Goal: Task Accomplishment & Management: Use online tool/utility

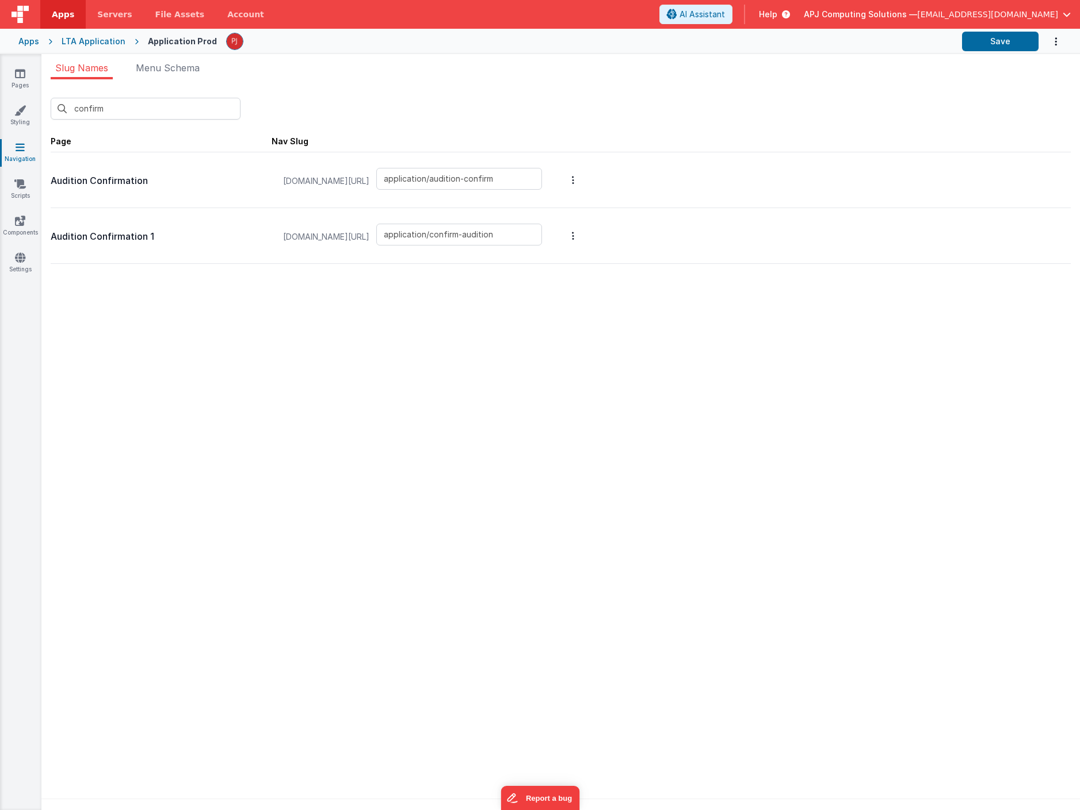
click at [434, 49] on div at bounding box center [589, 42] width 726 height 20
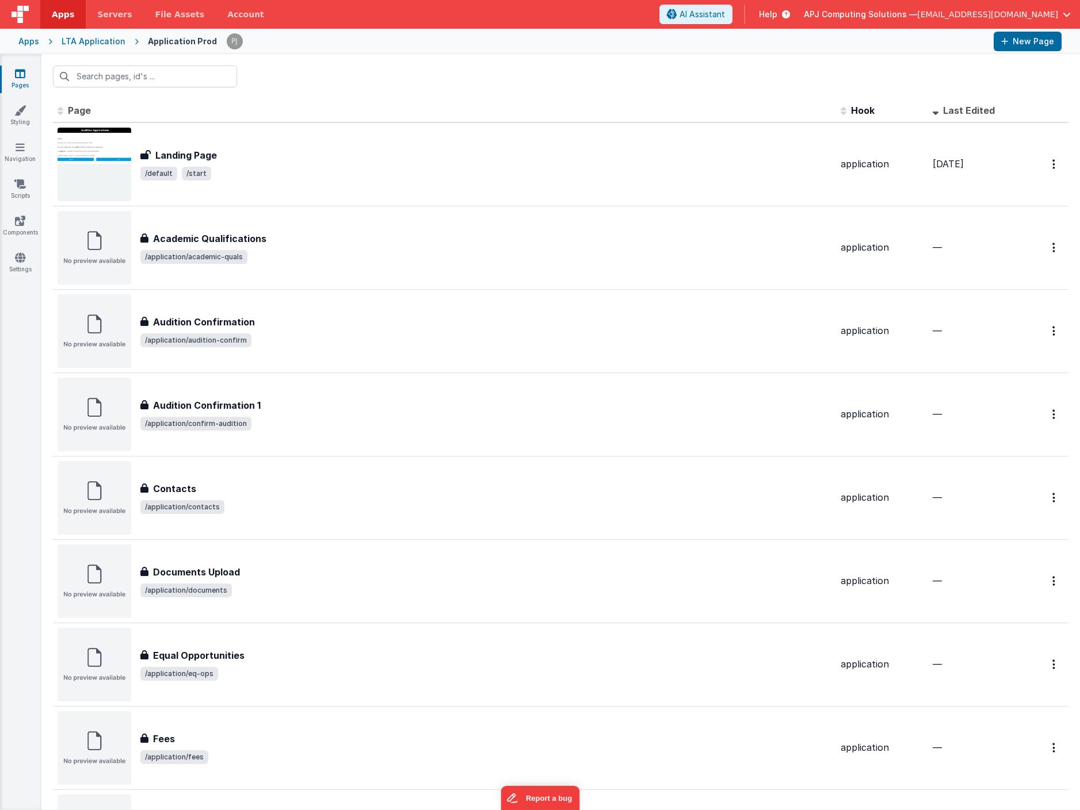
click at [391, 81] on div at bounding box center [560, 76] width 1038 height 45
click at [351, 86] on div at bounding box center [560, 76] width 1038 height 45
click at [32, 40] on div "Apps" at bounding box center [28, 42] width 21 height 12
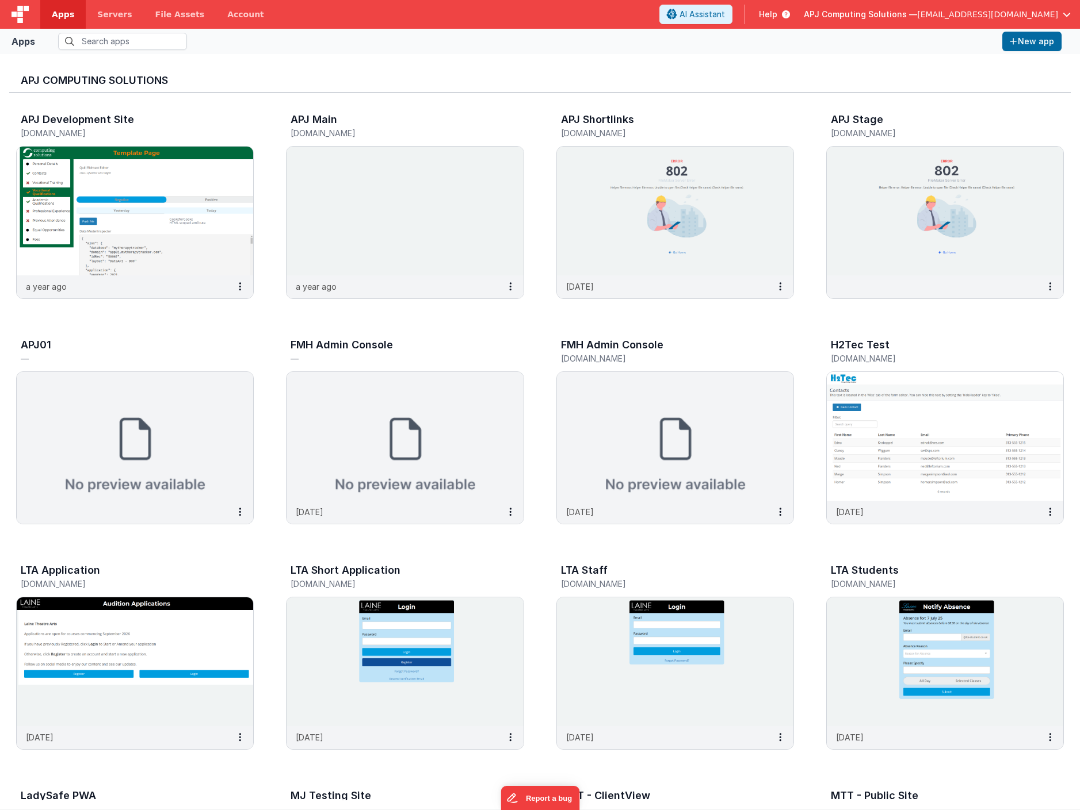
click at [262, 550] on div "APJ Development Site [DOMAIN_NAME] a year ago APJ Main [DOMAIN_NAME] a year ago…" at bounding box center [539, 773] width 1061 height 1360
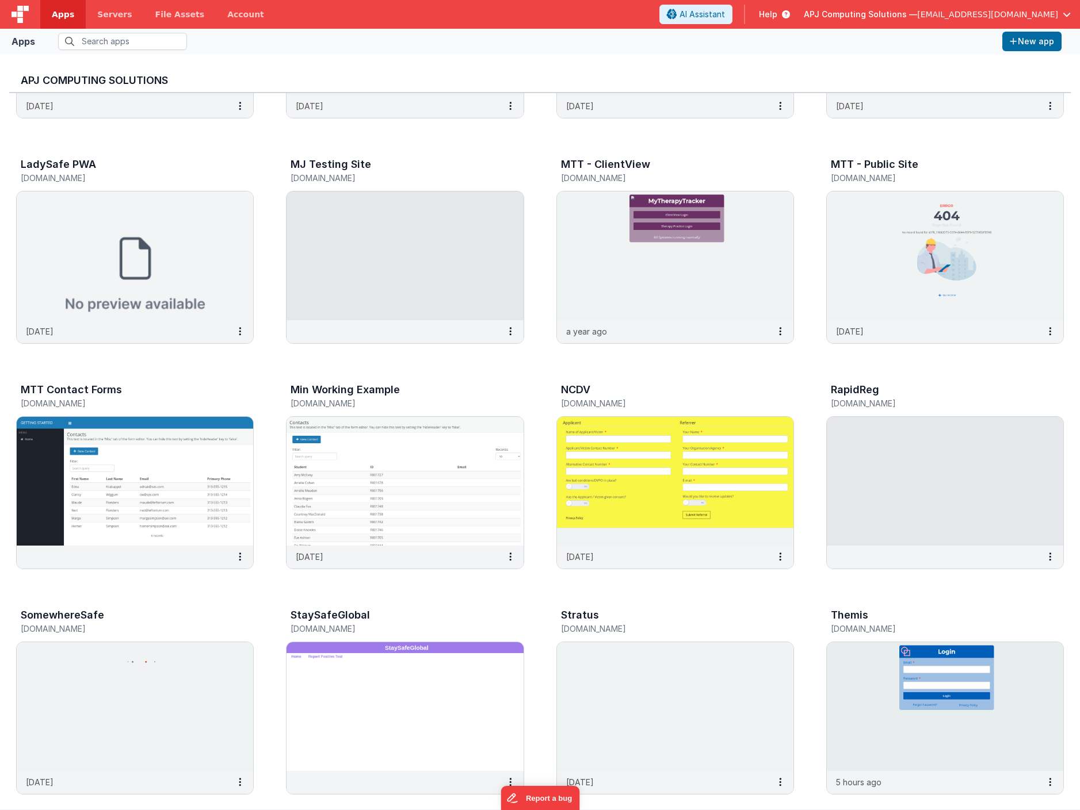
scroll to position [631, 0]
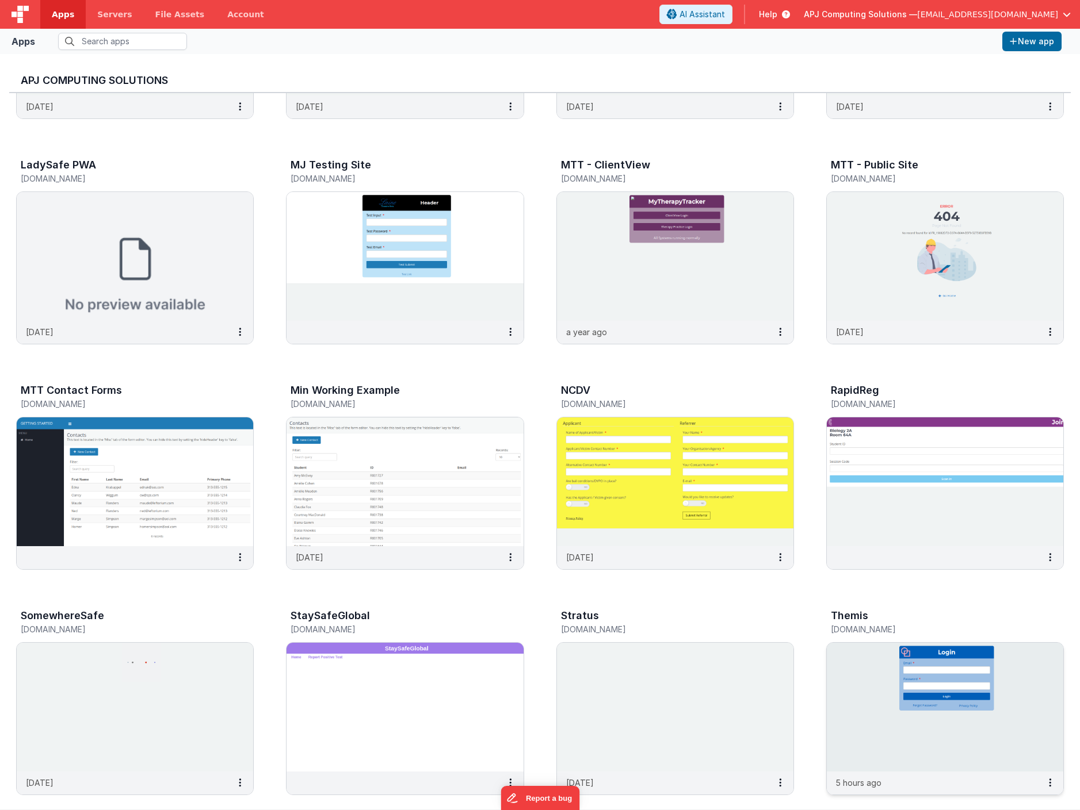
click at [868, 699] on img at bounding box center [944, 707] width 236 height 129
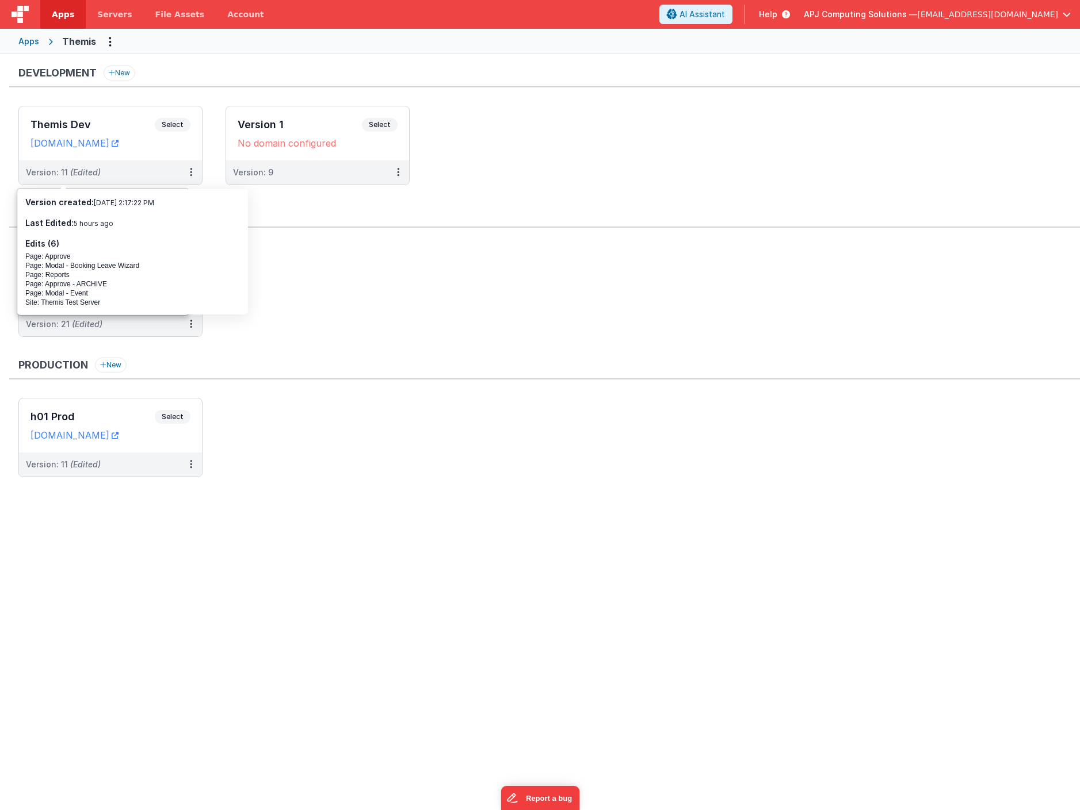
click at [298, 261] on ul "Themis Staging Select URLs [DOMAIN_NAME] [DOMAIN_NAME] Version: 21 (Edited)" at bounding box center [548, 297] width 1061 height 102
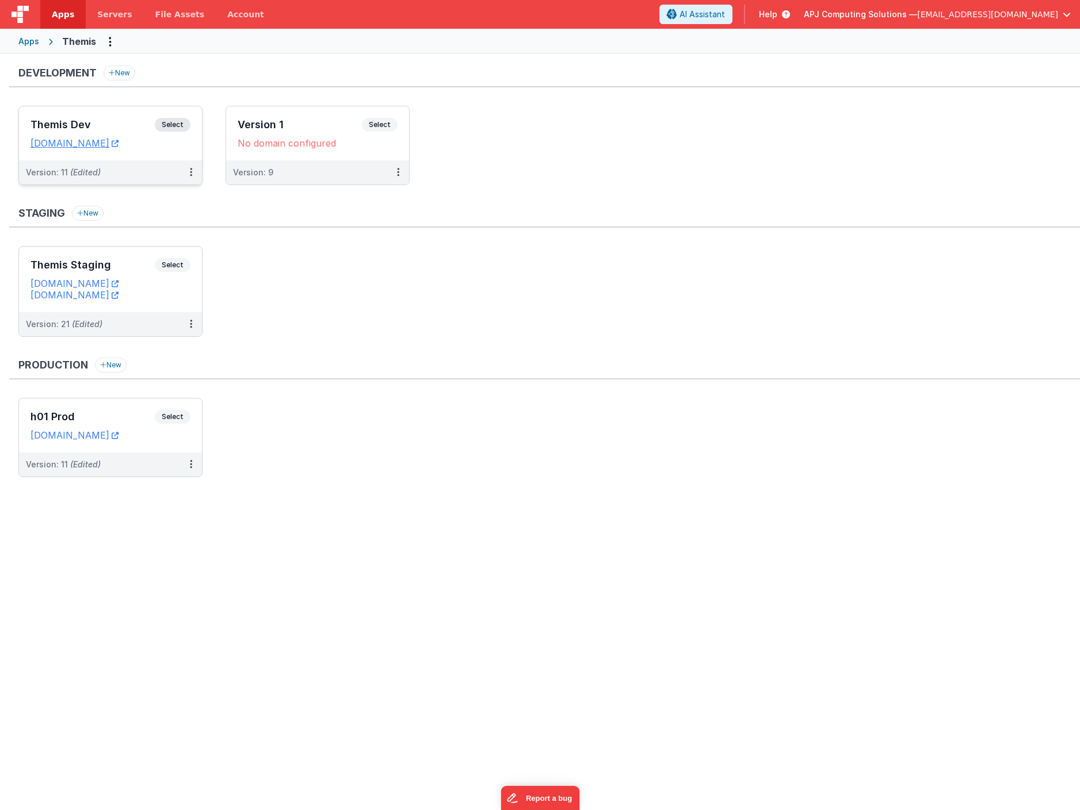
click at [174, 124] on span "Select" at bounding box center [173, 125] width 36 height 14
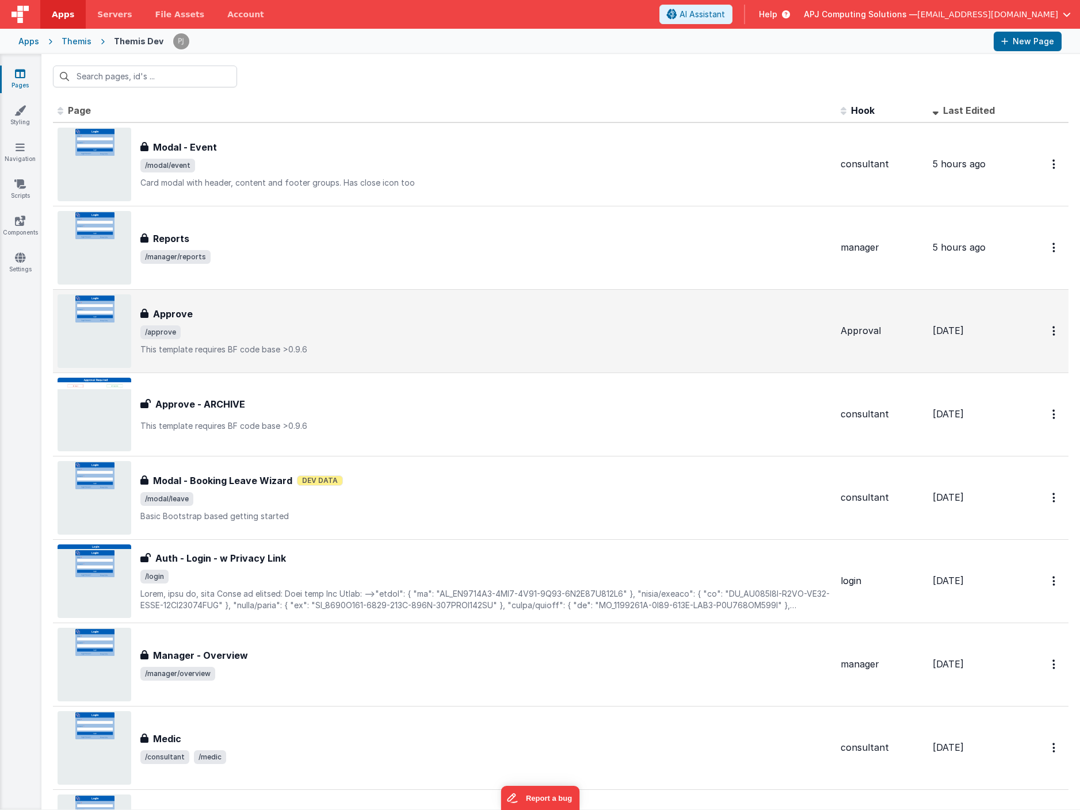
click at [166, 315] on h3 "Approve" at bounding box center [173, 314] width 40 height 14
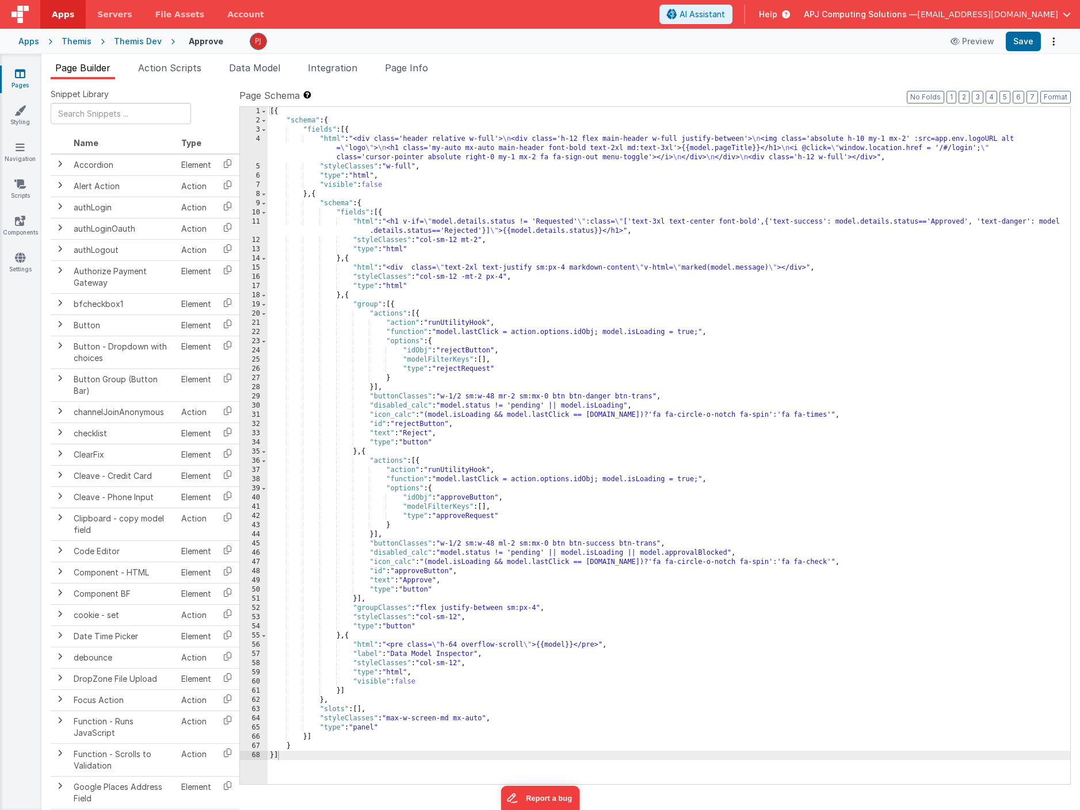
click at [136, 40] on div "Themis Dev" at bounding box center [138, 42] width 48 height 12
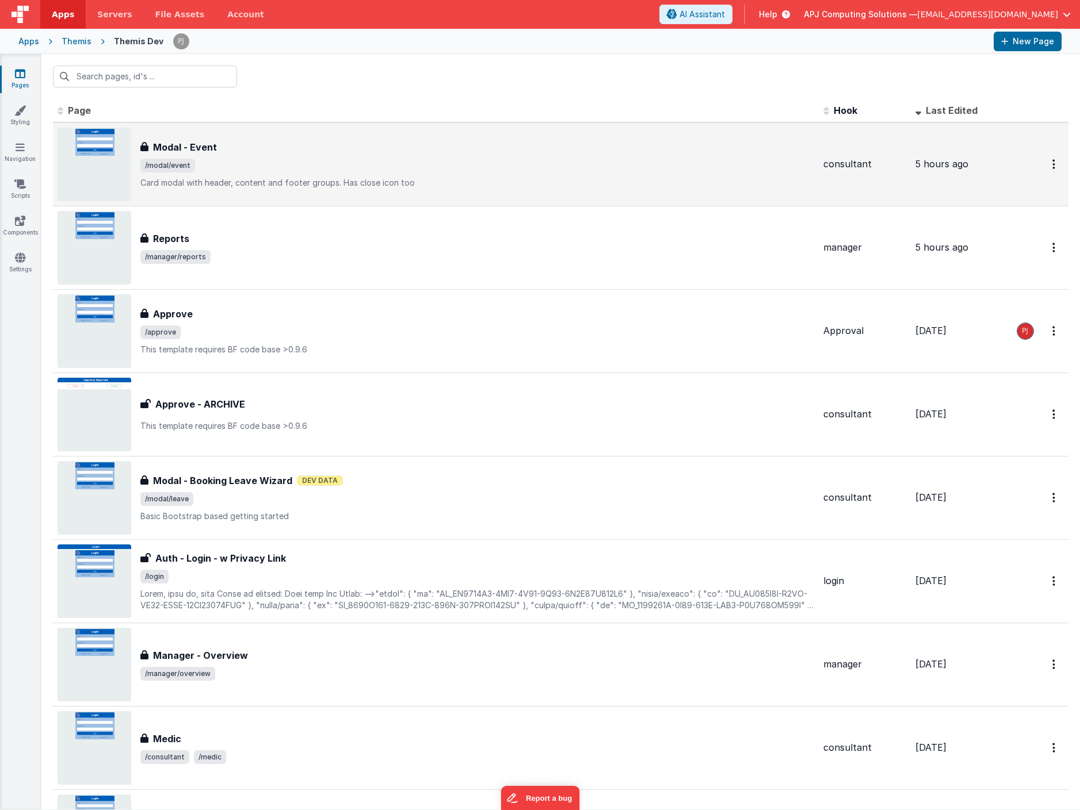
click at [75, 155] on img at bounding box center [95, 165] width 74 height 74
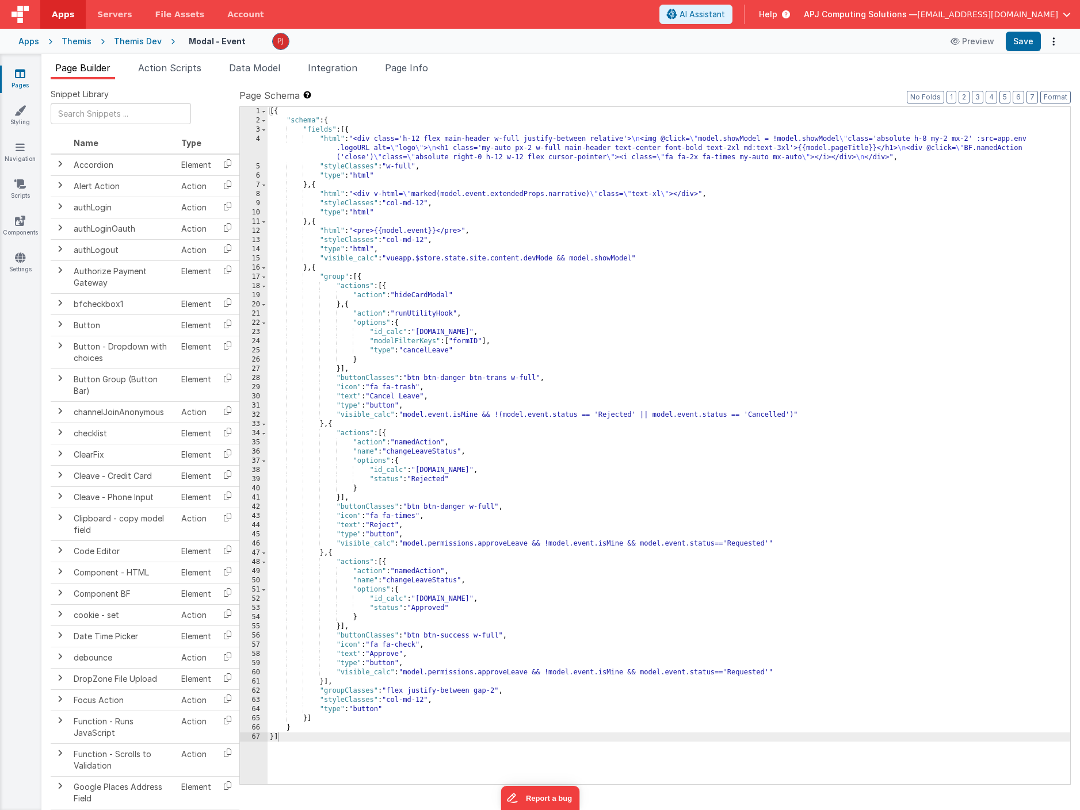
click at [675, 529] on div "[{ "schema" : { "fields" : [{ "html" : "<div class='h-12 flex main-header w-ful…" at bounding box center [668, 455] width 802 height 696
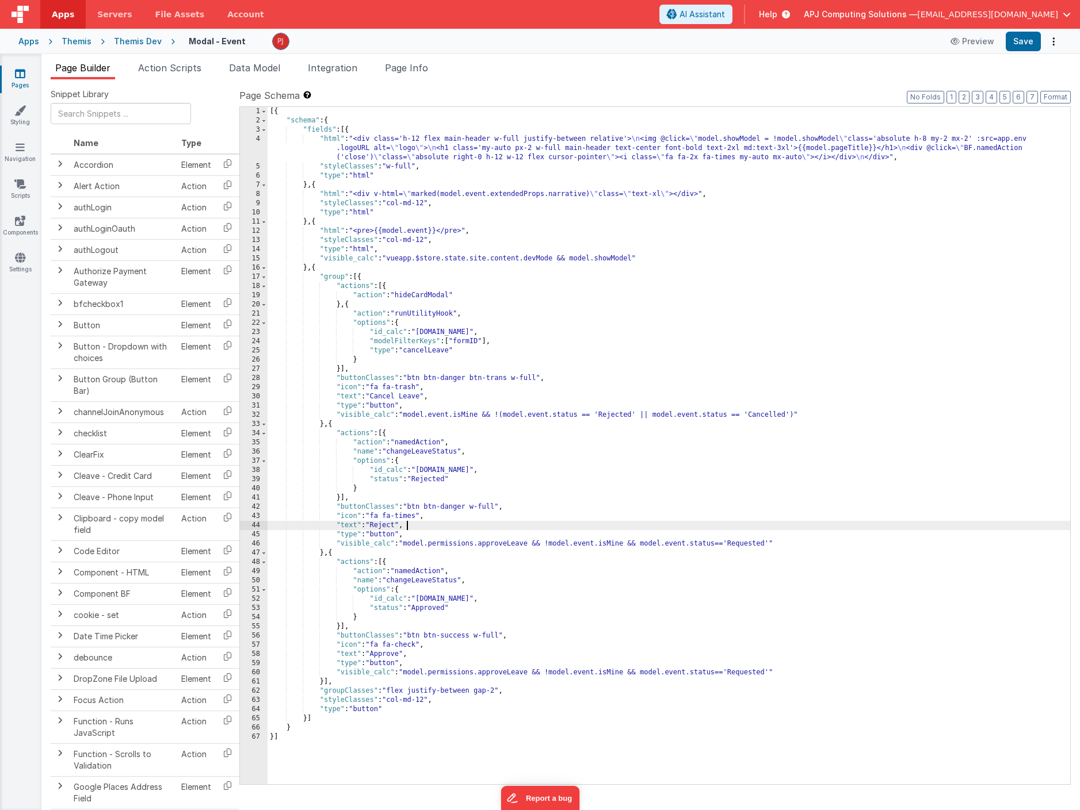
click at [561, 591] on div "[{ "schema" : { "fields" : [{ "html" : "<div class='h-12 flex main-header w-ful…" at bounding box center [668, 455] width 802 height 696
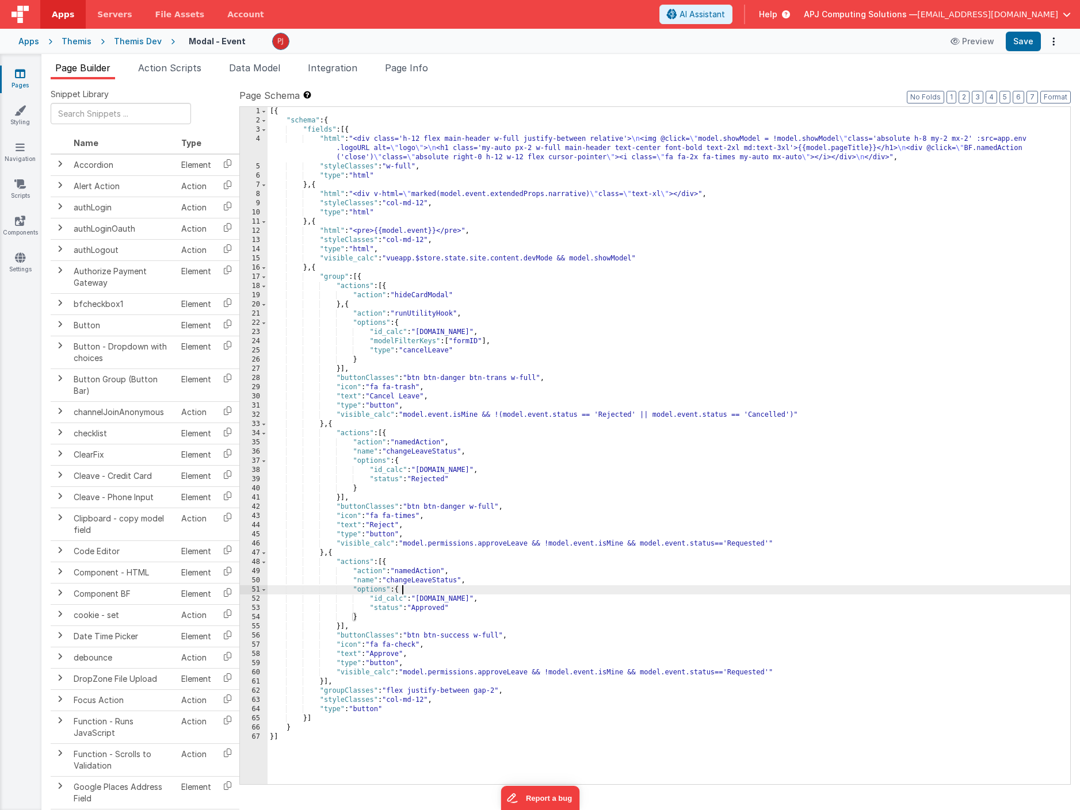
click at [552, 614] on div "[{ "schema" : { "fields" : [{ "html" : "<div class='h-12 flex main-header w-ful…" at bounding box center [668, 455] width 802 height 696
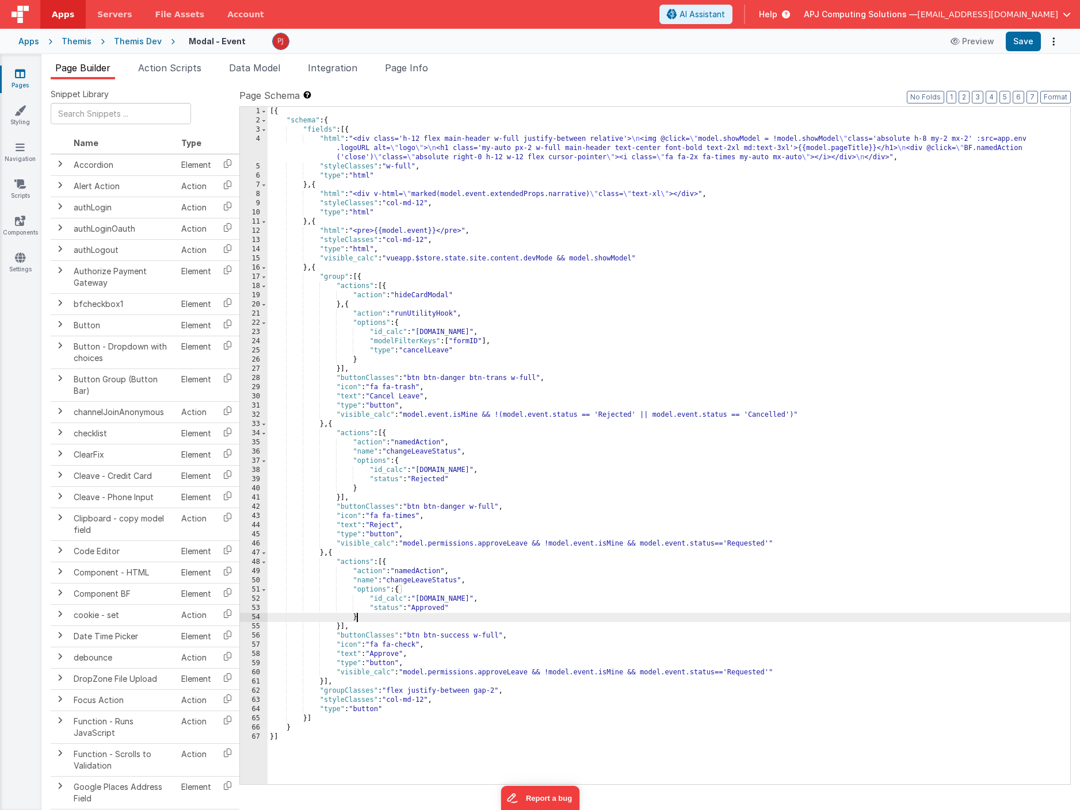
click at [546, 672] on div "[{ "schema" : { "fields" : [{ "html" : "<div class='h-12 flex main-header w-ful…" at bounding box center [668, 455] width 802 height 696
